Goal: Task Accomplishment & Management: Manage account settings

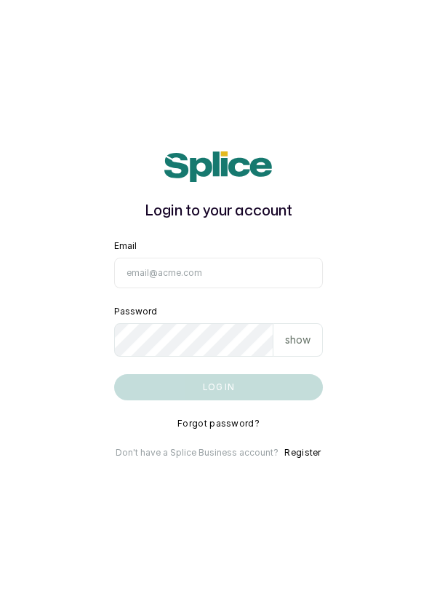
click at [226, 288] on input "Email" at bounding box center [219, 273] width 210 height 31
type input "[EMAIL_ADDRESS][DOMAIN_NAME]"
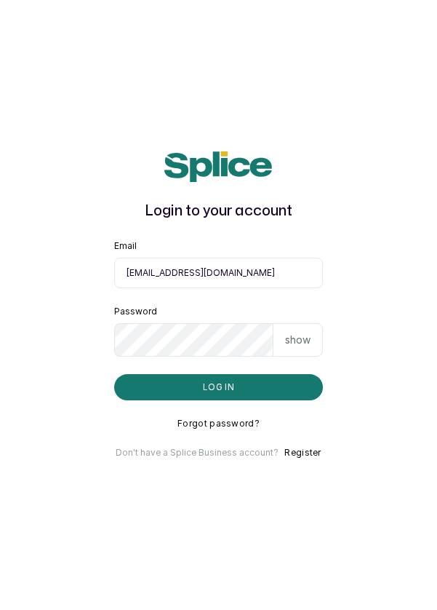
click at [114, 374] on button "Log in" at bounding box center [219, 387] width 210 height 26
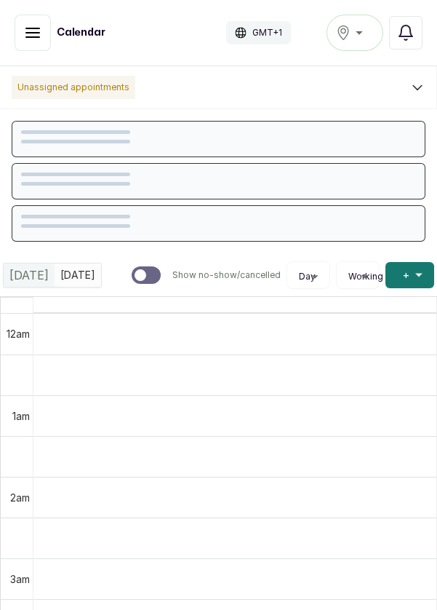
scroll to position [490, 0]
